Goal: Transaction & Acquisition: Book appointment/travel/reservation

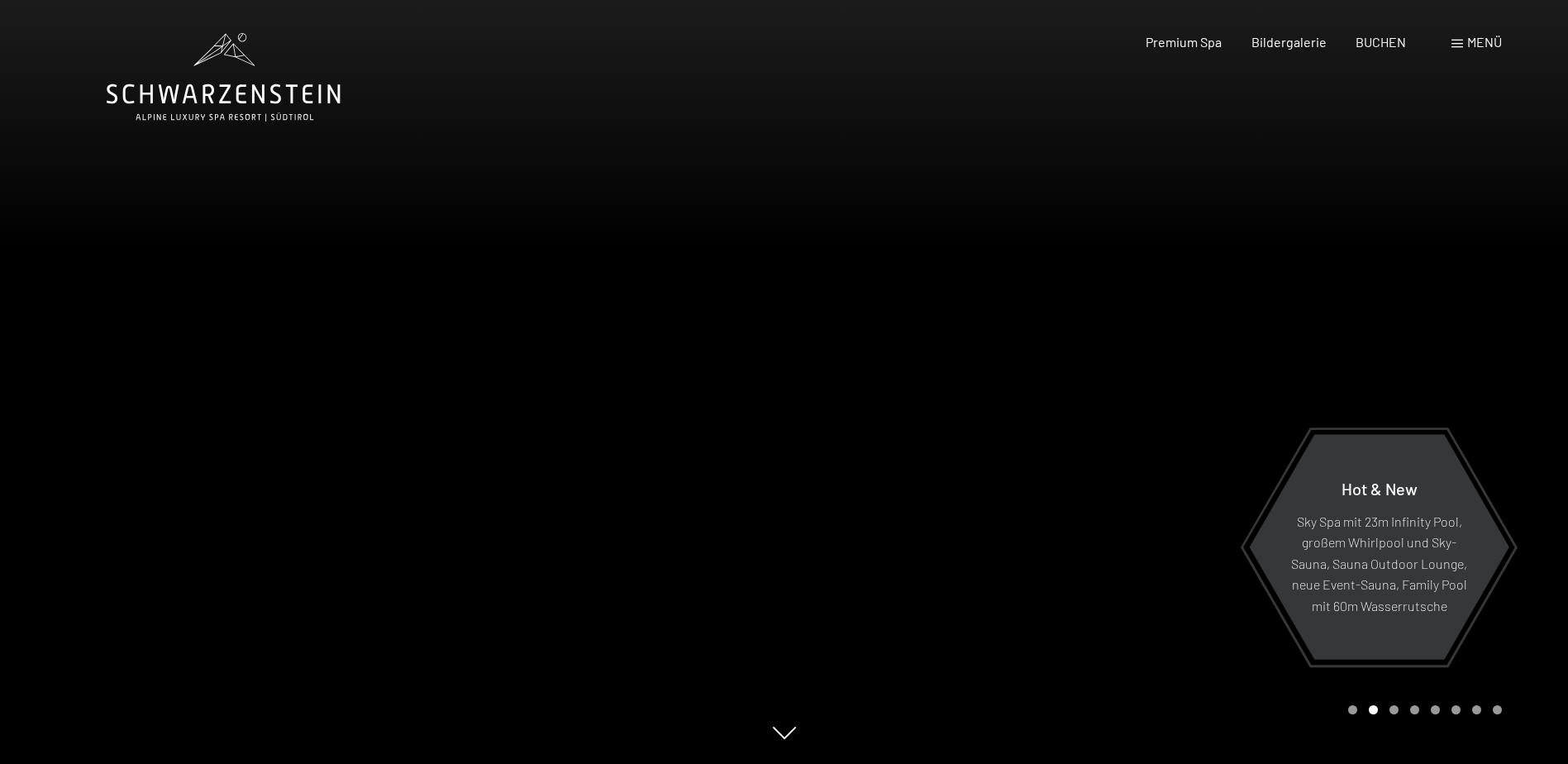
click at [1363, 42] on span "BUCHEN" at bounding box center [1381, 41] width 51 height 15
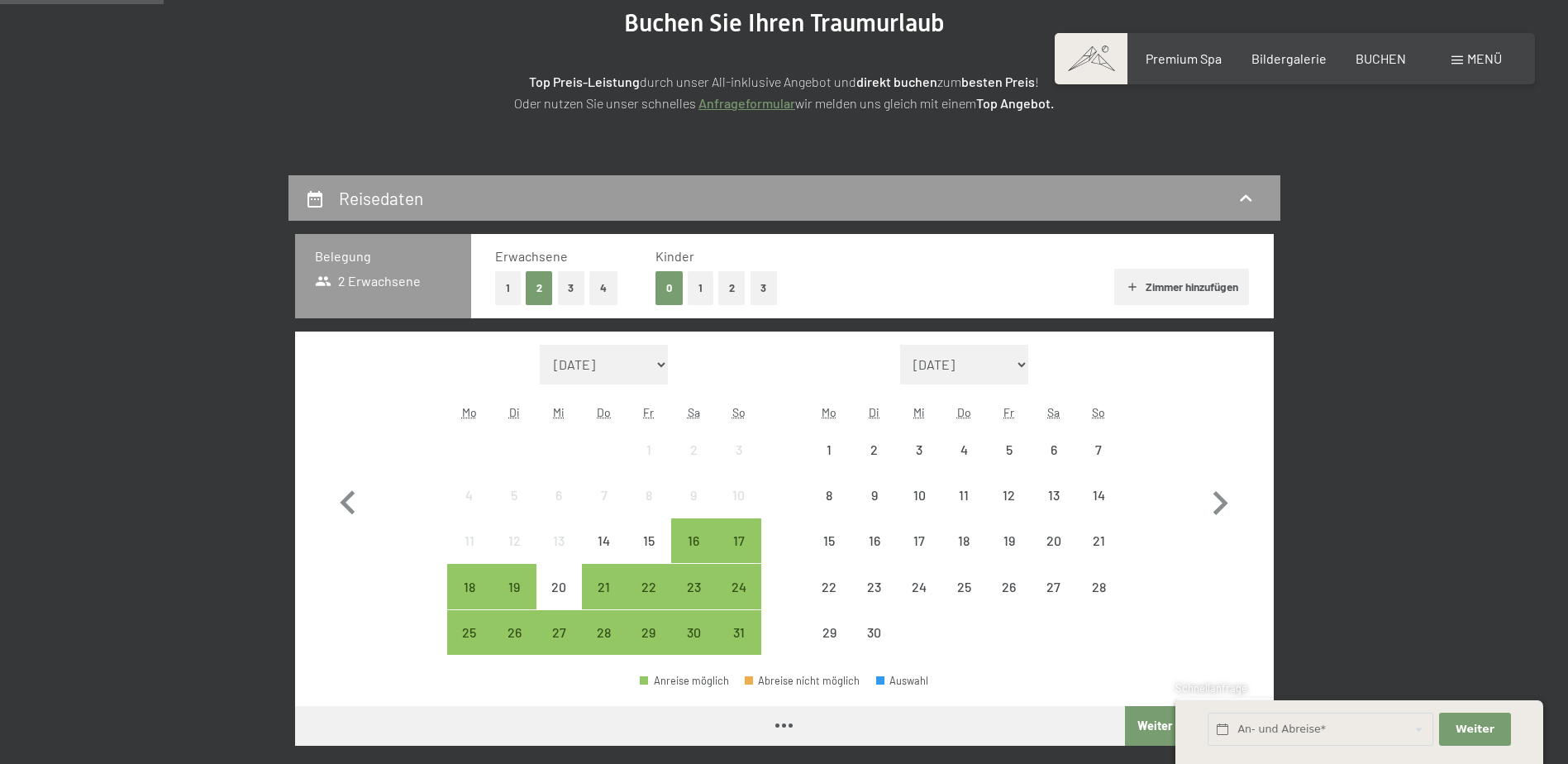
scroll to position [248, 0]
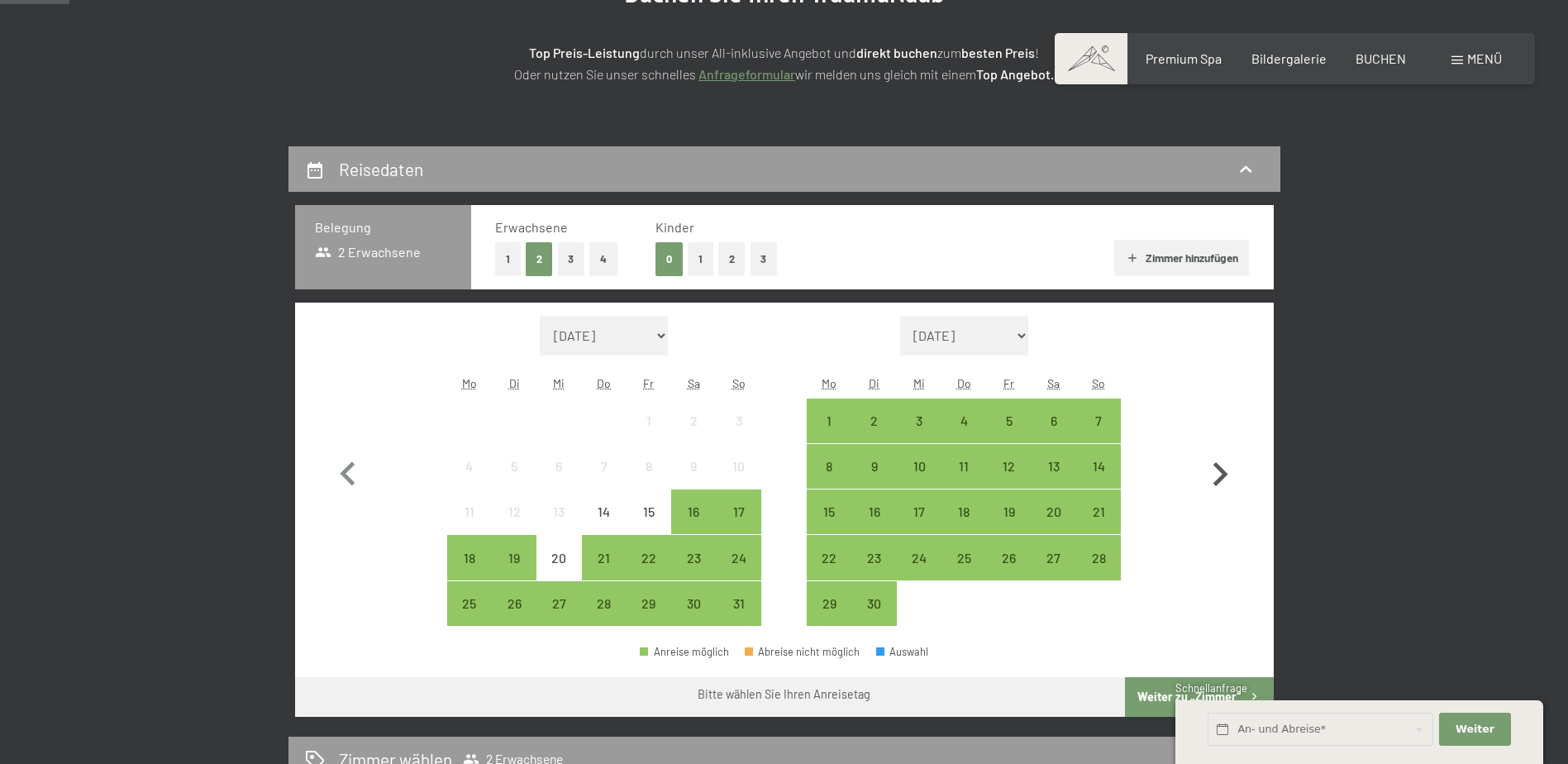
click at [1223, 478] on icon "button" at bounding box center [1221, 474] width 15 height 24
select select "[DATE]"
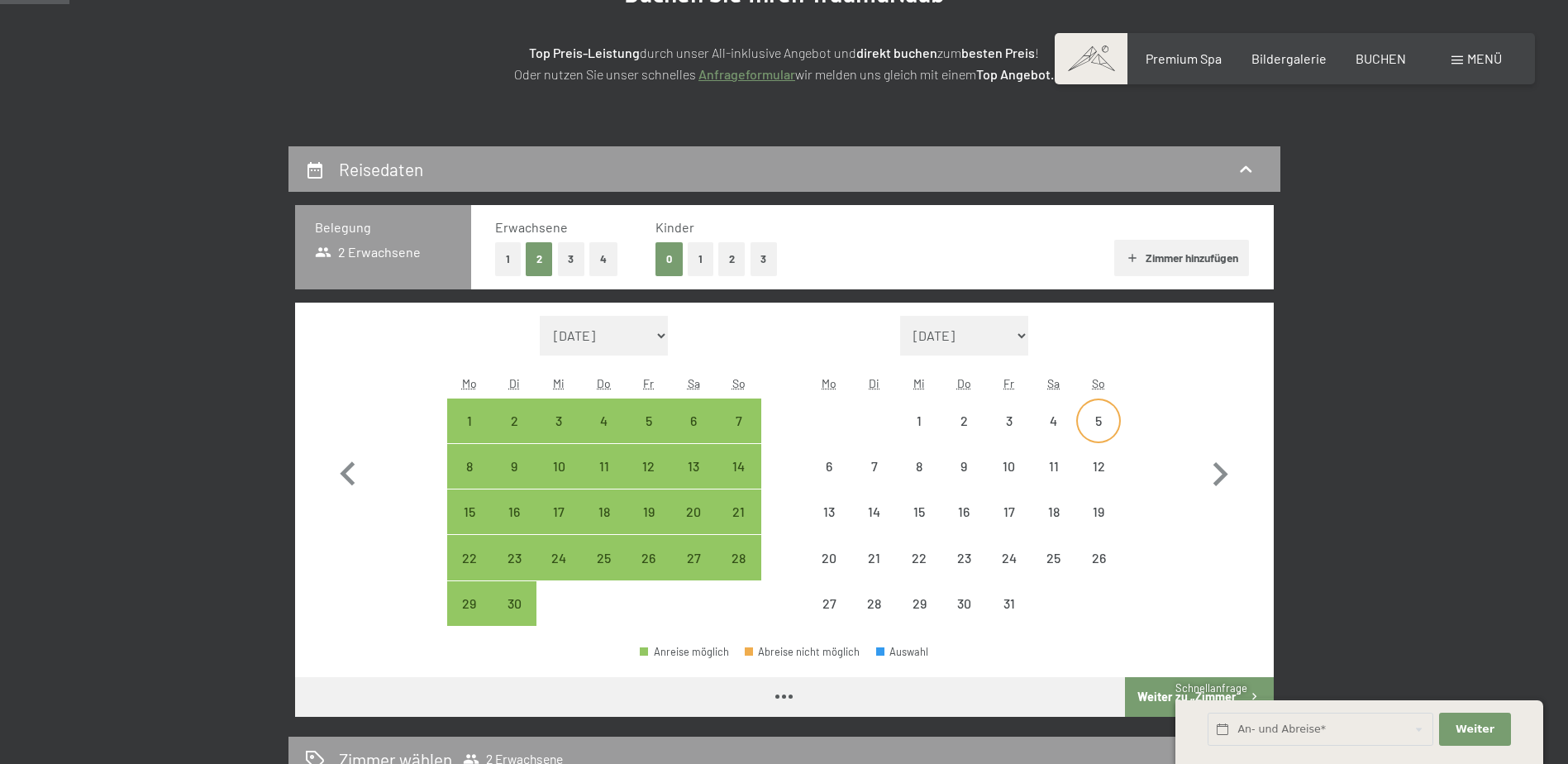
select select "[DATE]"
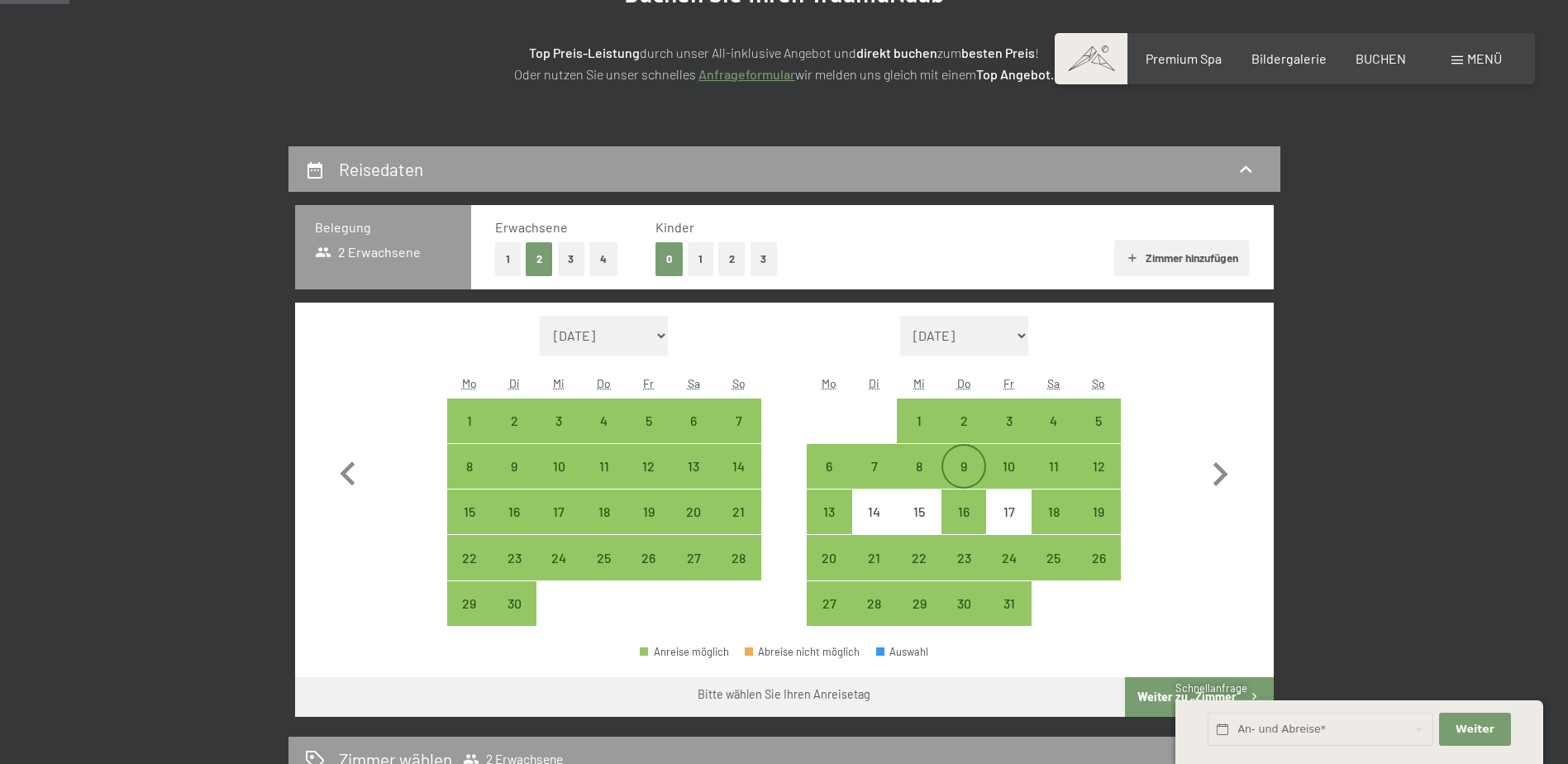
click at [958, 468] on div "9" at bounding box center [964, 481] width 42 height 42
select select "[DATE]"
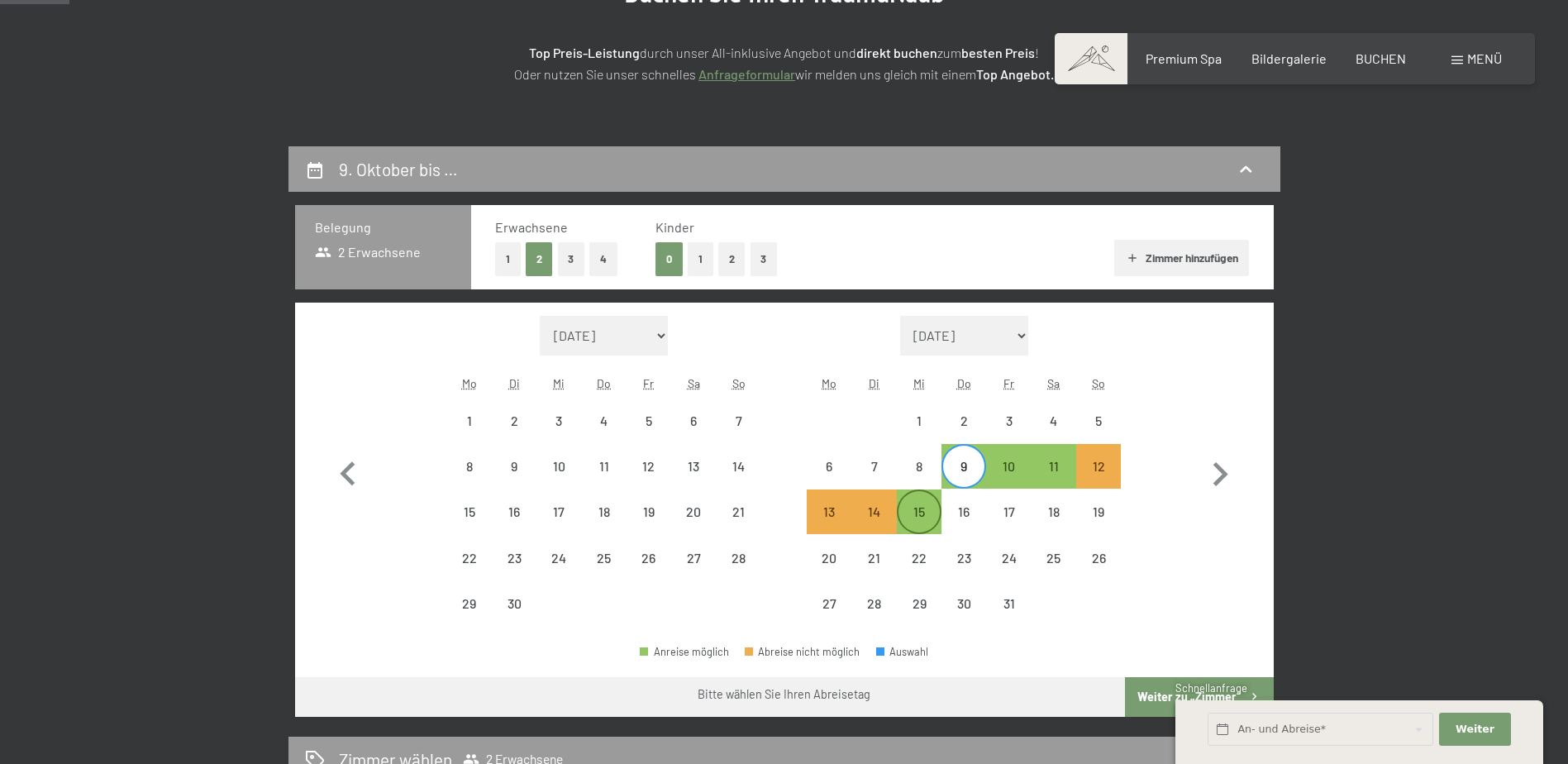
click at [905, 514] on div "15" at bounding box center [920, 526] width 42 height 42
select select "[DATE]"
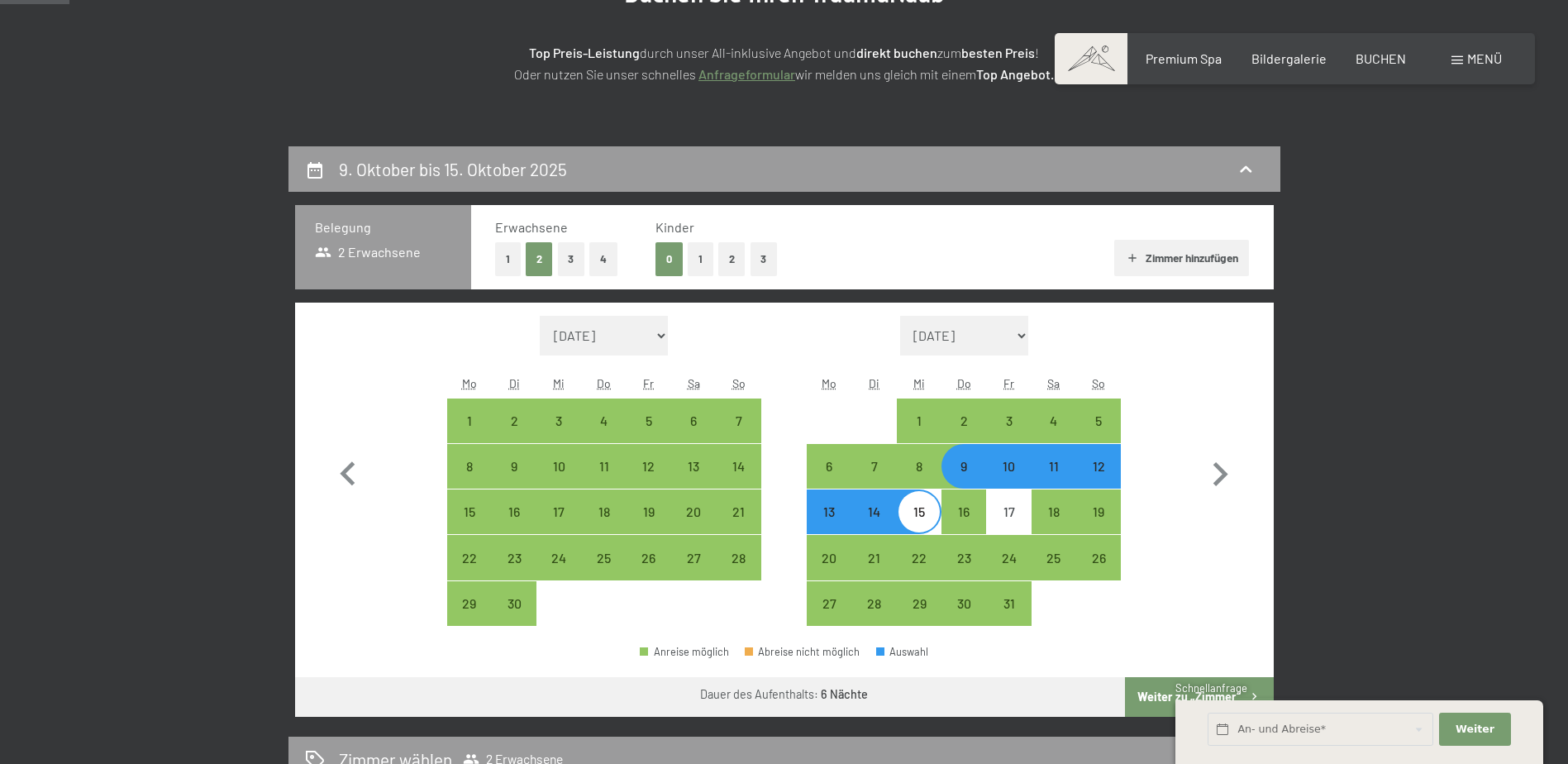
click at [704, 265] on button "1" at bounding box center [700, 259] width 25 height 34
select select "[DATE]"
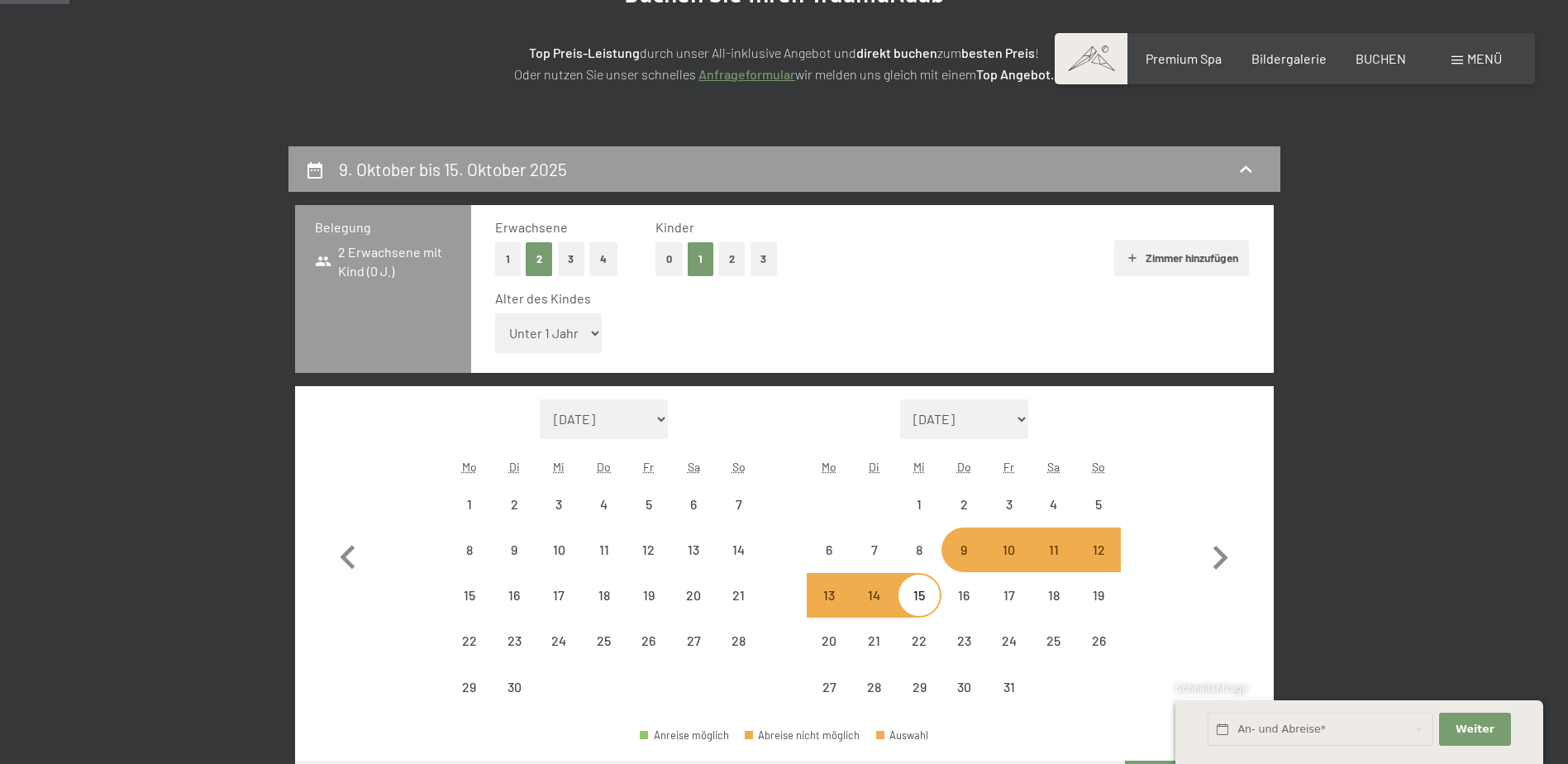
click at [579, 339] on select "Unter 1 Jahr 1 Jahr 2 Jahre 3 Jahre 4 Jahre 5 Jahre 6 Jahre 7 Jahre 8 Jahre 9 J…" at bounding box center [549, 333] width 107 height 40
select select "[DATE]"
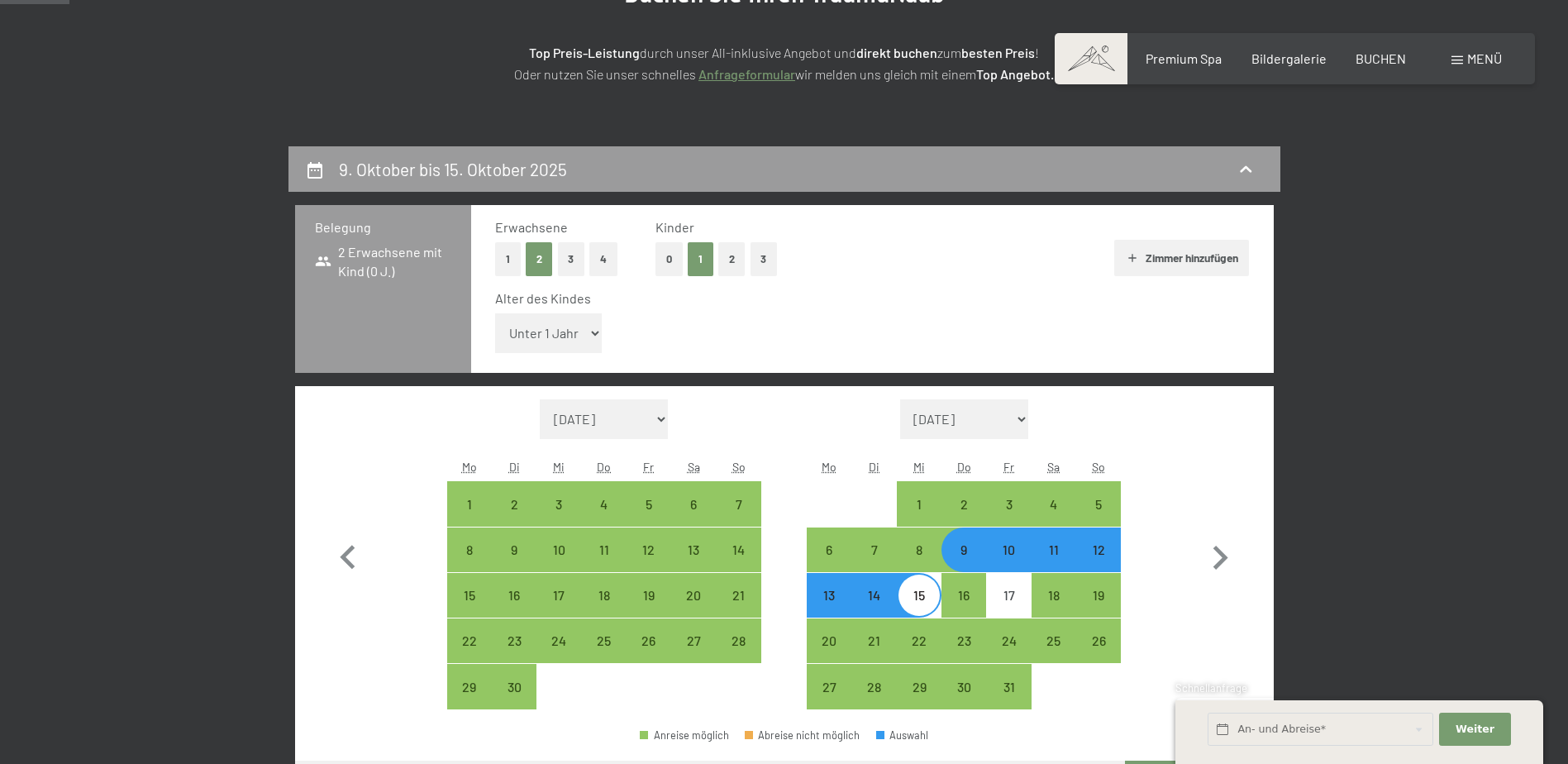
select select "7"
click at [495, 313] on select "Unter 1 Jahr 1 Jahr 2 Jahre 3 Jahre 4 Jahre 5 Jahre 6 Jahre 7 Jahre 8 Jahre 9 J…" at bounding box center [549, 333] width 107 height 40
select select "[DATE]"
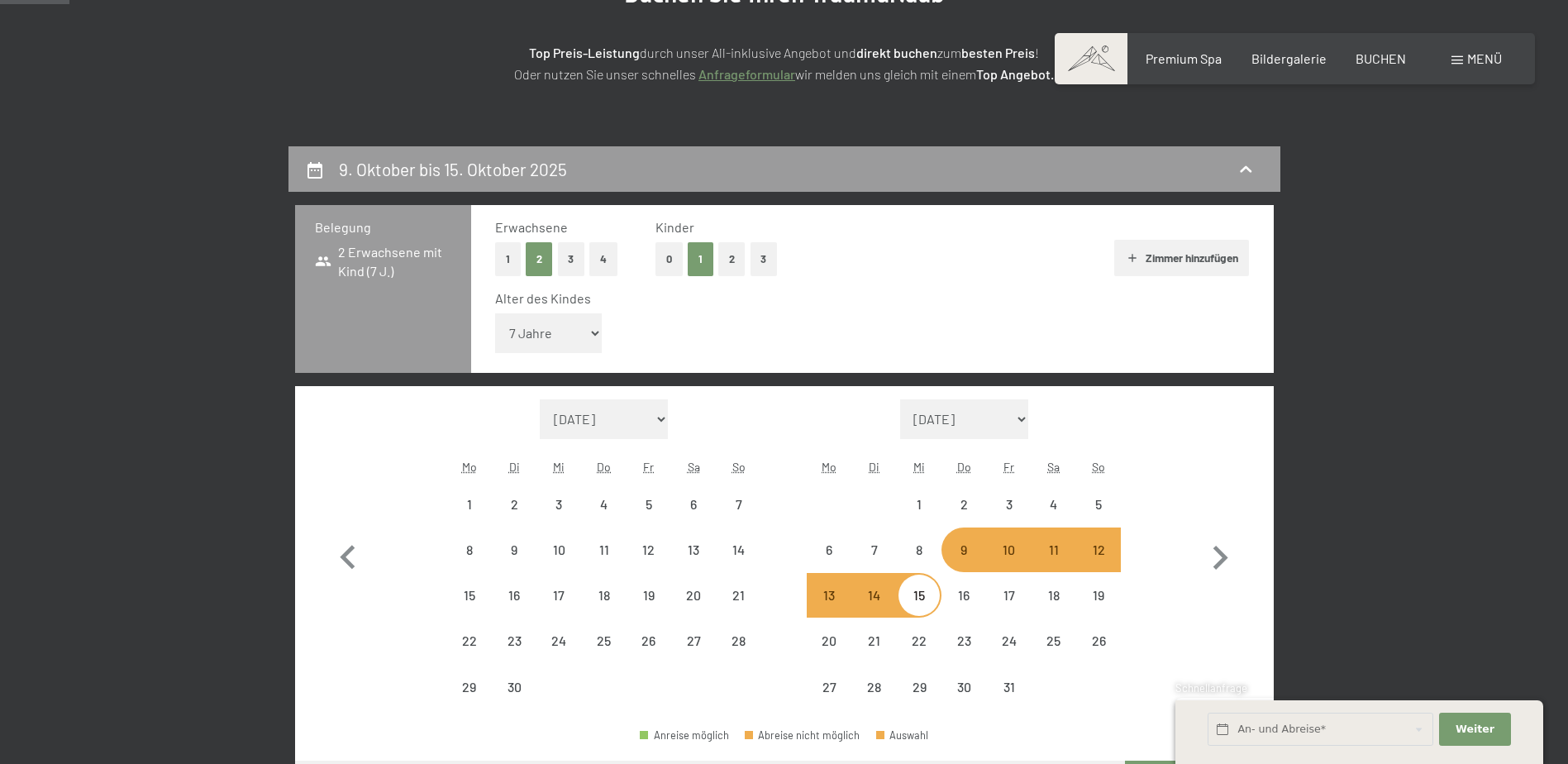
select select "[DATE]"
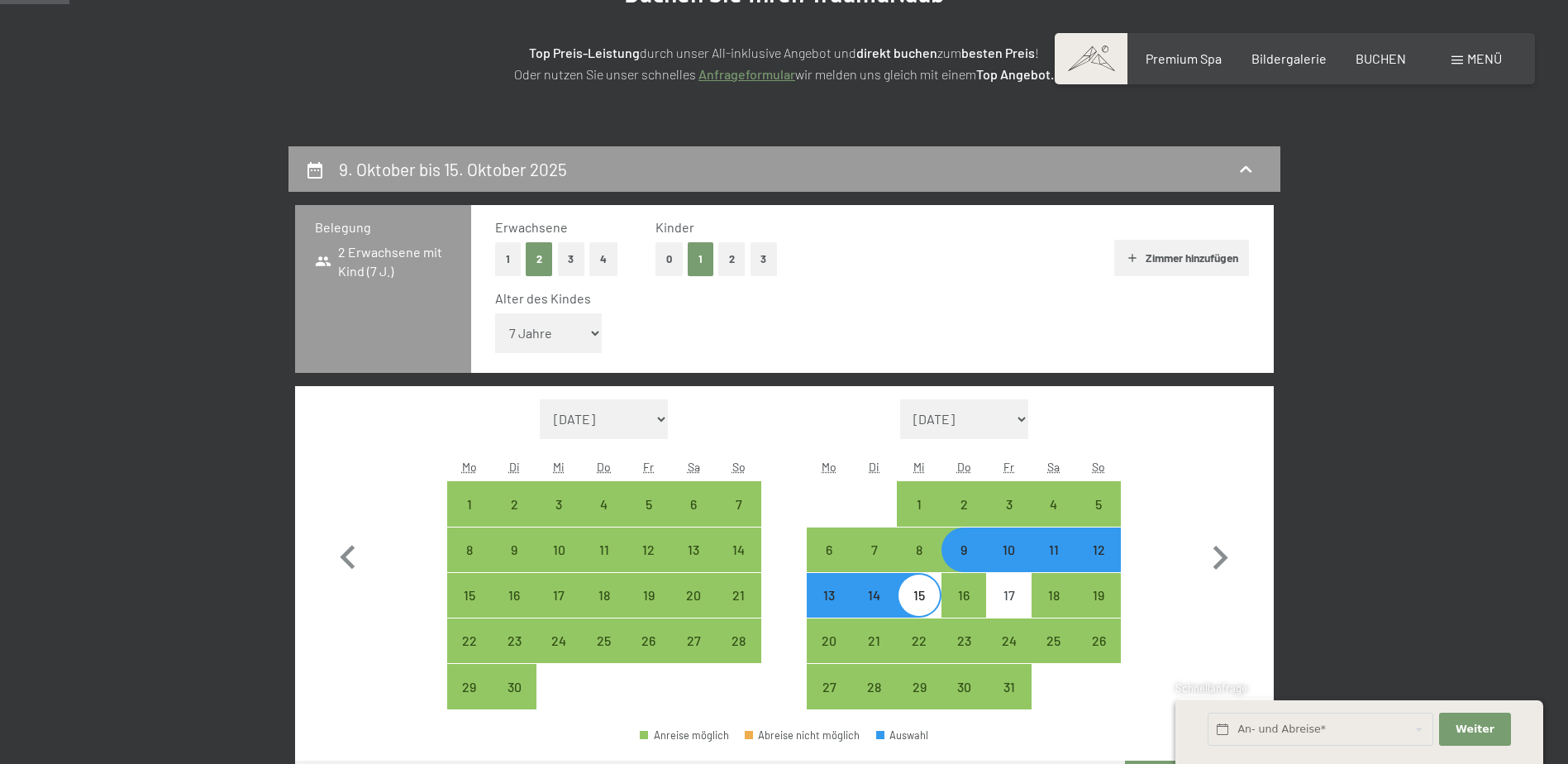
click at [1255, 340] on div "Erwachsene 1 2 3 4 Kinder 0 1 2 3 [PERSON_NAME] hinzufügen Alter des Kindes Unt…" at bounding box center [872, 289] width 803 height 168
click at [1169, 387] on div "Monat/Jahr [DATE] [DATE] Oktober 2025 [DATE] Dezember 2025 Januar 2026 Februar …" at bounding box center [784, 555] width 979 height 338
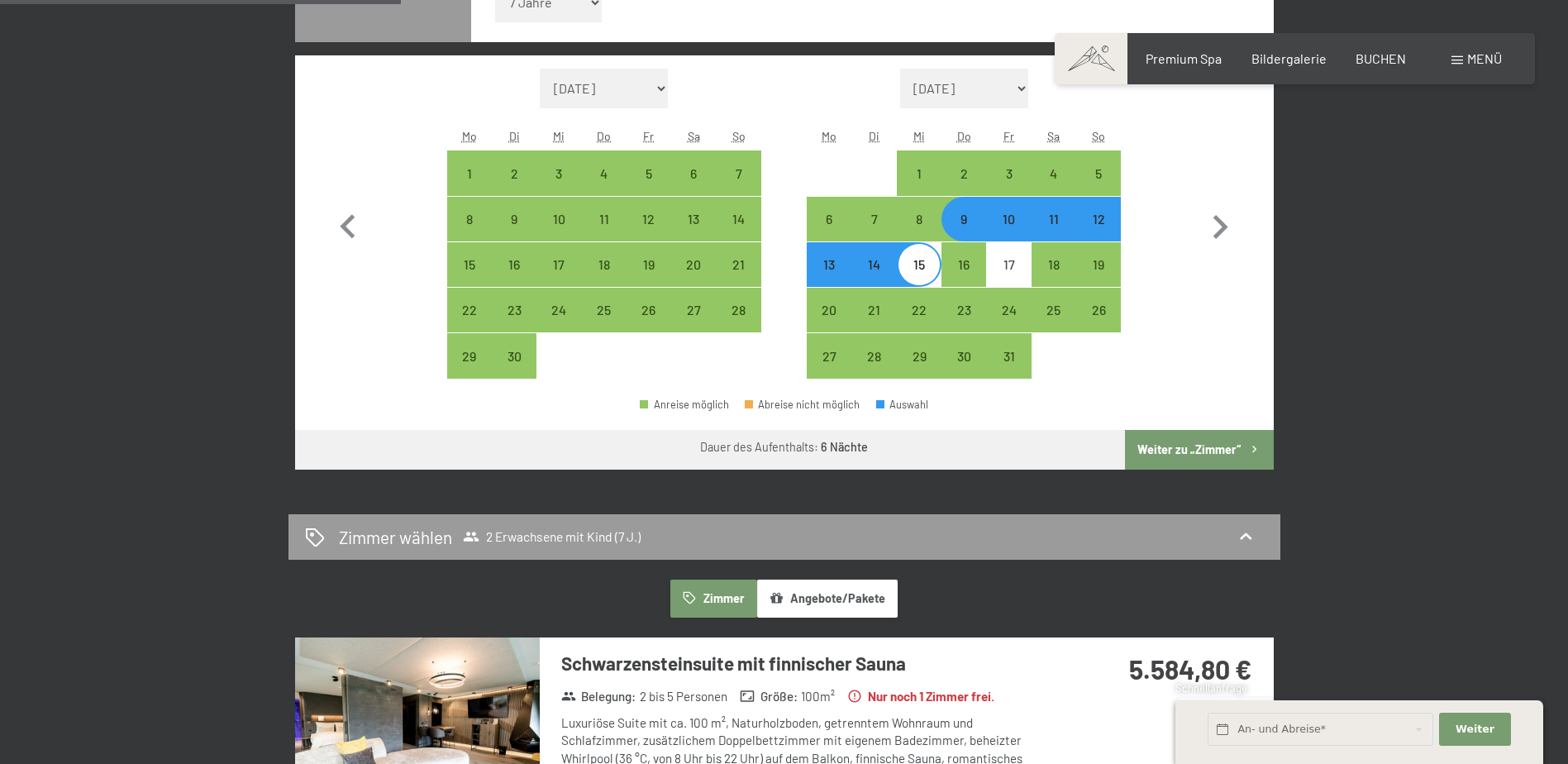
click at [1174, 458] on button "Weiter zu „Zimmer“" at bounding box center [1198, 450] width 148 height 40
select select "[DATE]"
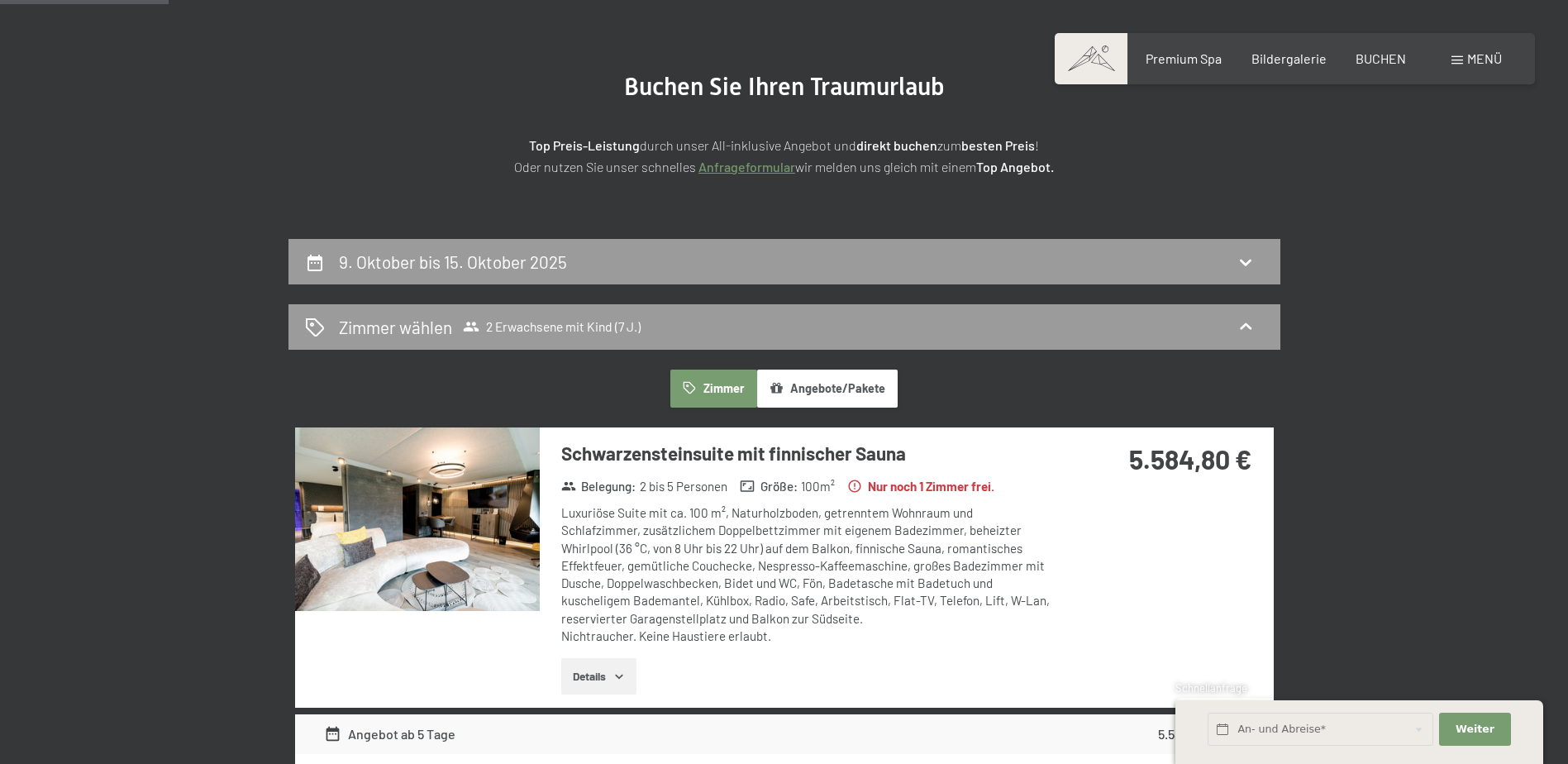
scroll to position [146, 0]
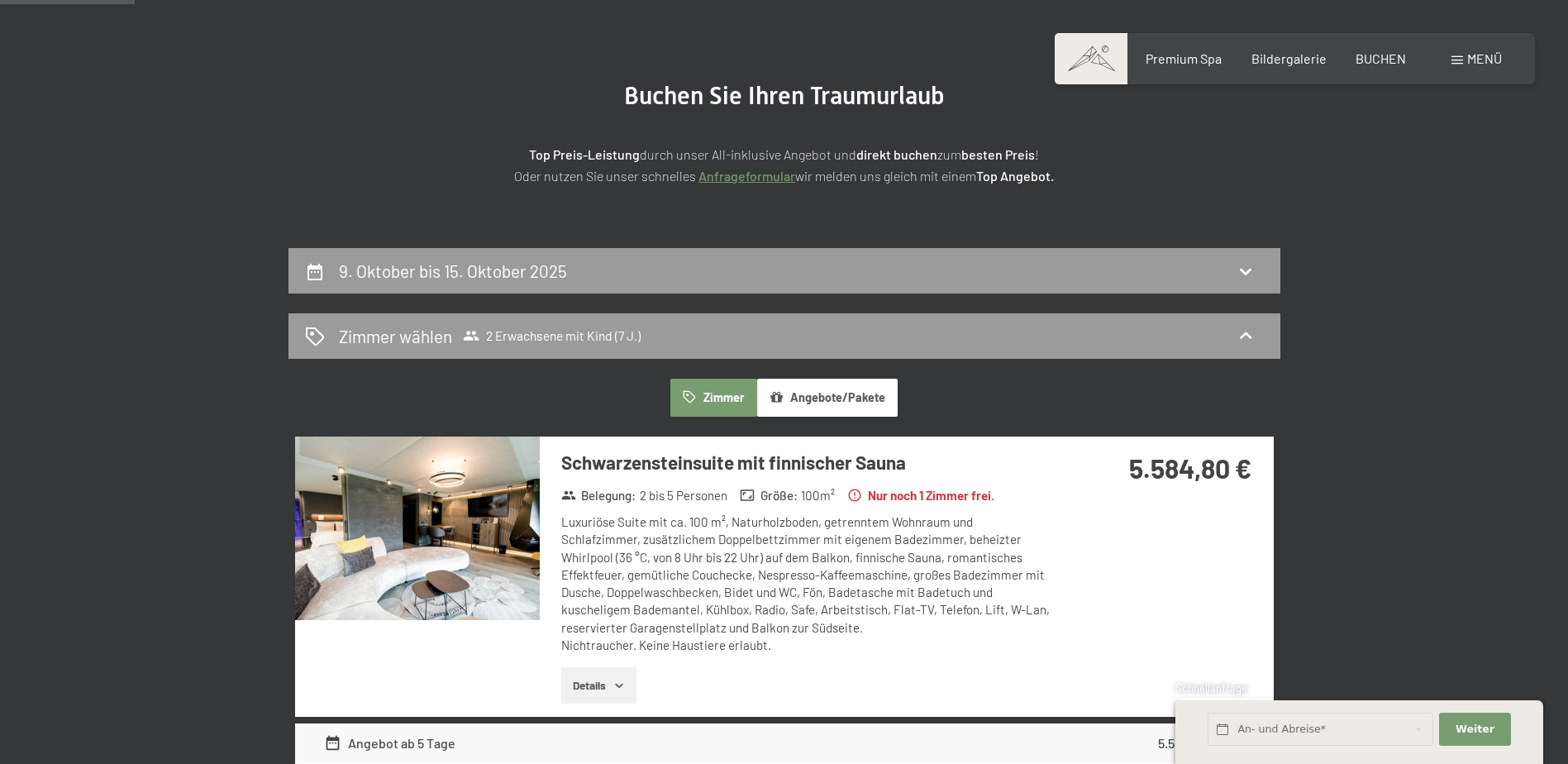
click at [1434, 487] on div "9. Oktober bis 15. Oktober 2025 [PERSON_NAME] [PERSON_NAME] 2 Erwachsene mit Ki…" at bounding box center [784, 684] width 1568 height 874
